Goal: Use online tool/utility: Utilize a website feature to perform a specific function

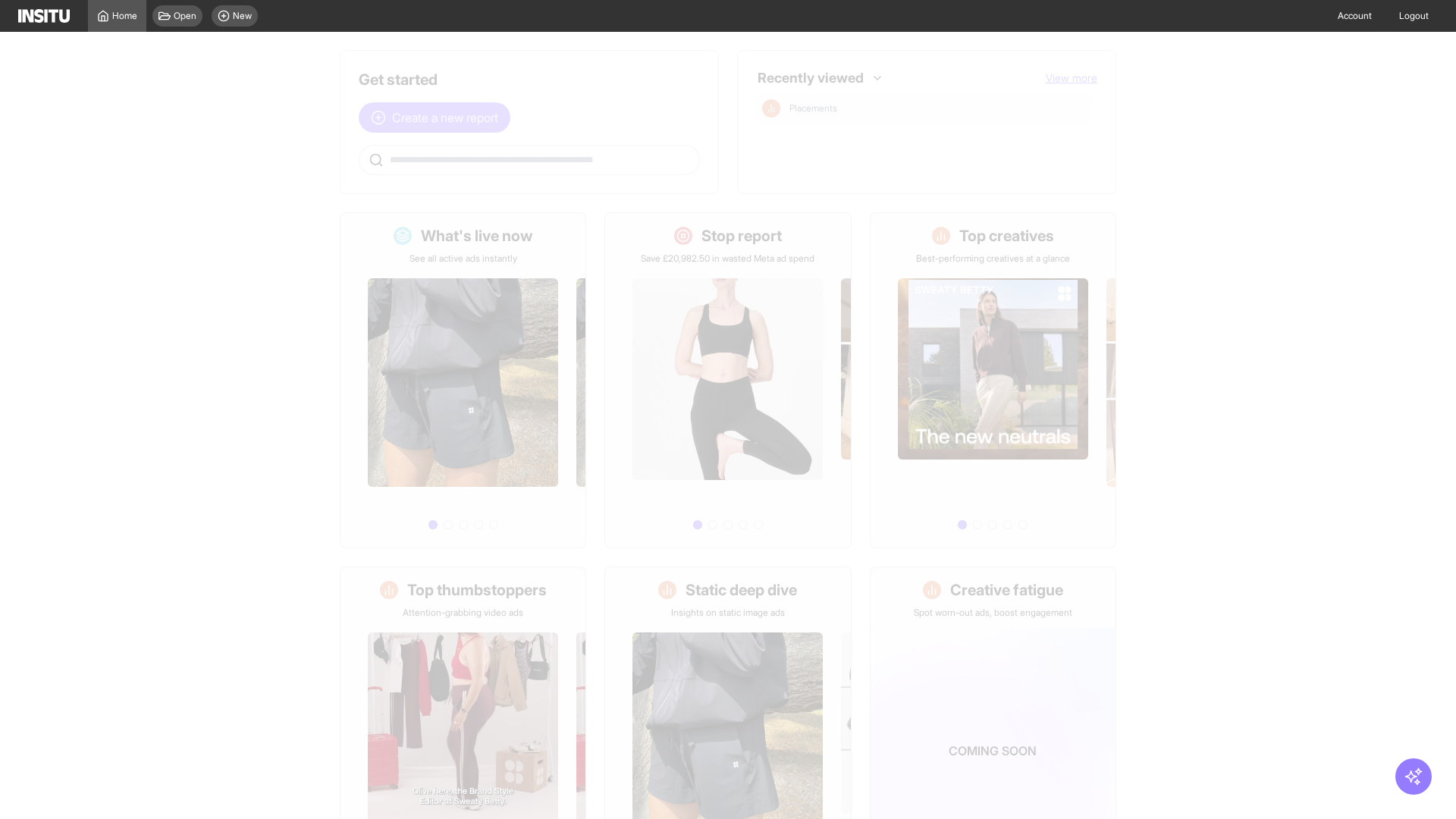
click at [439, 118] on span "Create a new report" at bounding box center [445, 118] width 106 height 18
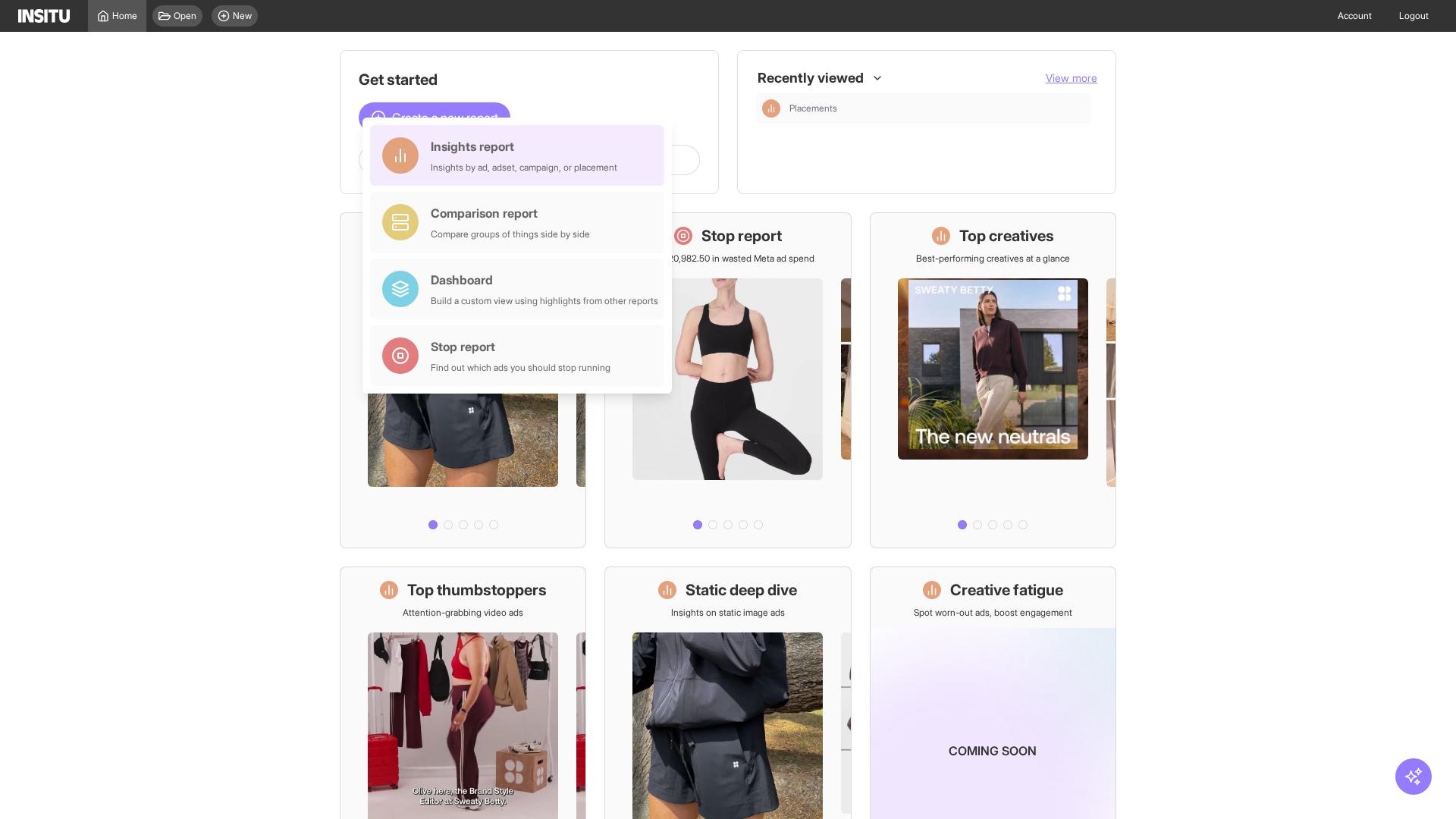
click at [521, 155] on div "Insights report Insights by ad, adset, campaign, or placement" at bounding box center [524, 155] width 186 height 37
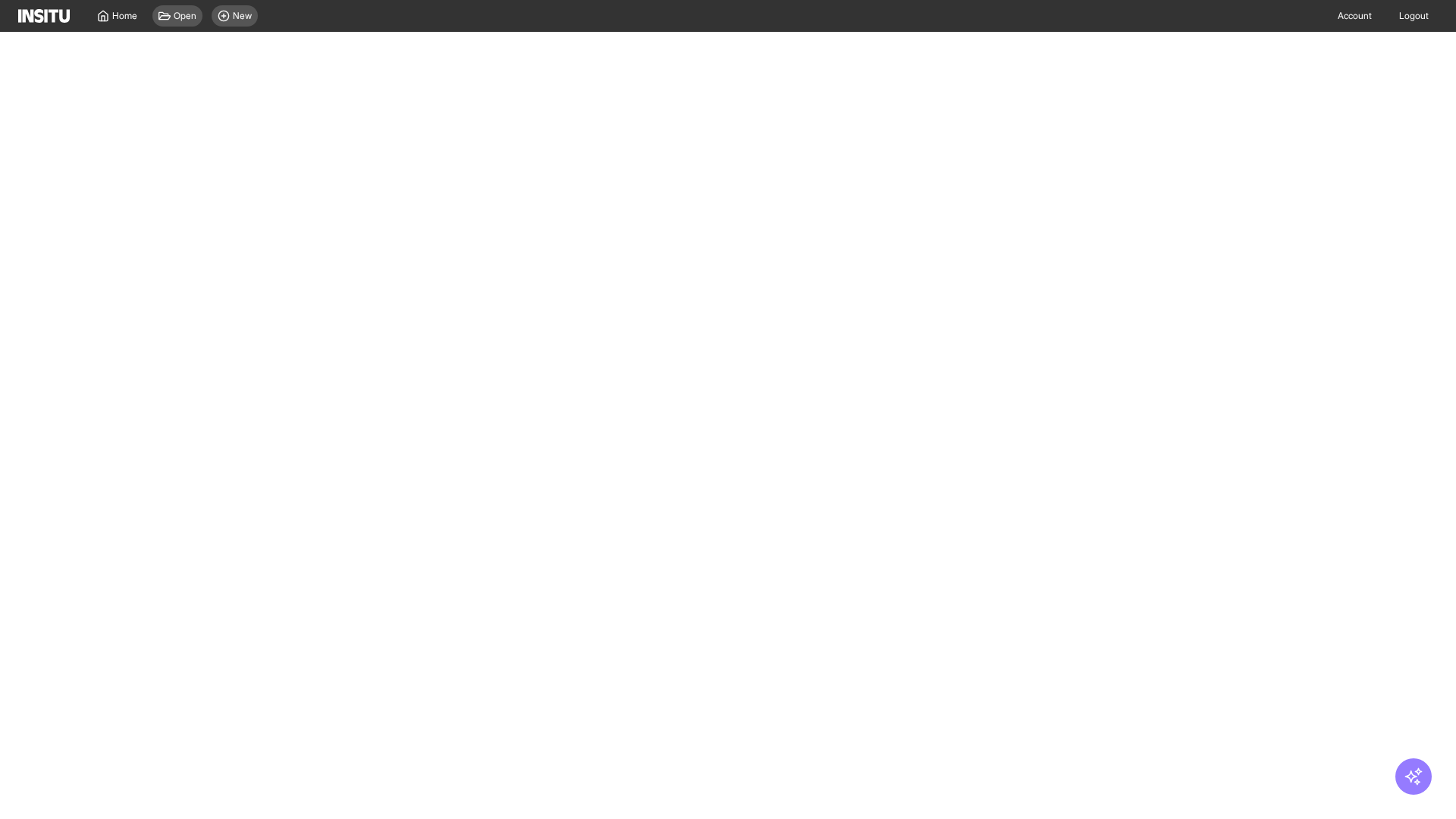
select select "**"
